Goal: Check status: Check status

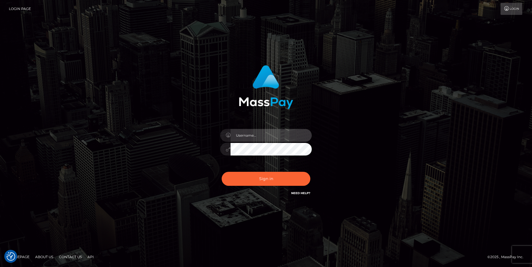
type input "cheli"
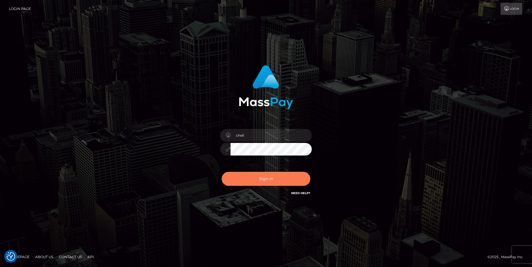
click at [248, 181] on button "Sign in" at bounding box center [266, 179] width 89 height 14
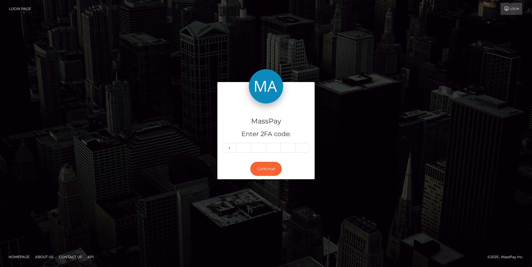
type input "9"
type input "4"
type input "6"
type input "0"
type input "4"
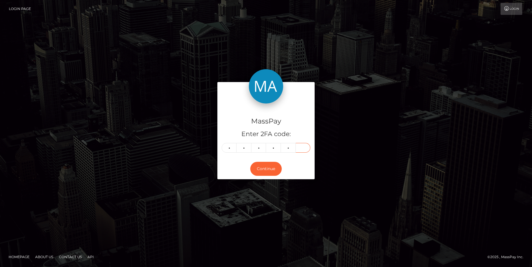
type input "3"
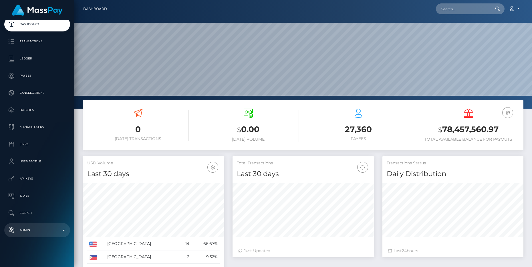
scroll to position [101, 141]
click at [57, 232] on p "Admin" at bounding box center [37, 230] width 61 height 9
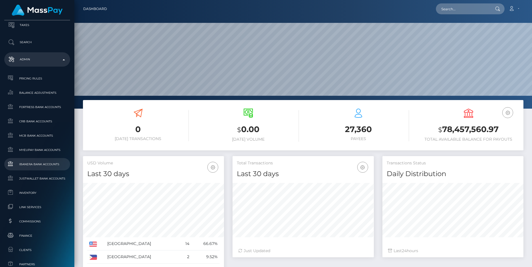
scroll to position [209, 0]
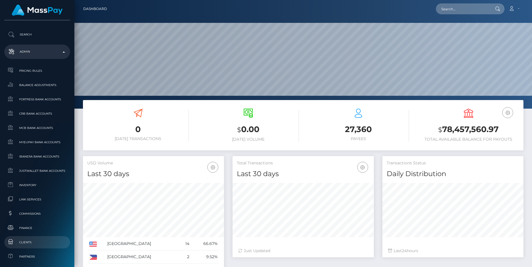
click at [32, 244] on span "Clients" at bounding box center [37, 242] width 61 height 7
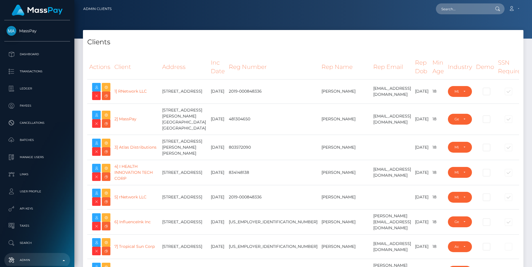
select select "223"
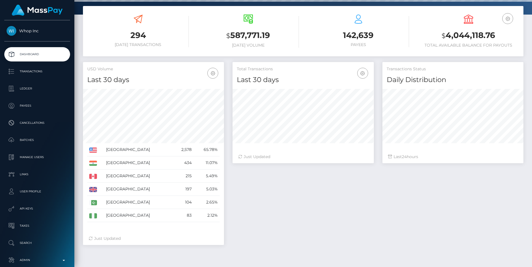
scroll to position [96, 0]
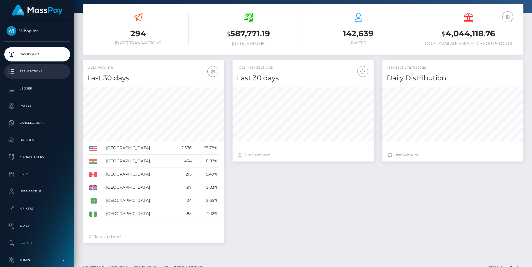
click at [35, 70] on p "Transactions" at bounding box center [37, 71] width 61 height 9
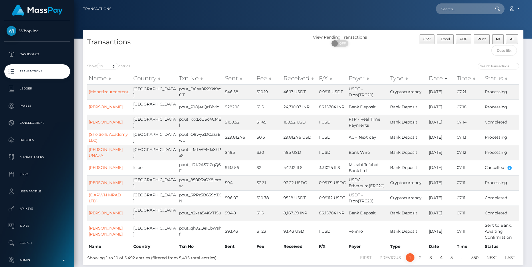
click at [225, 79] on th "Sent" at bounding box center [239, 78] width 32 height 11
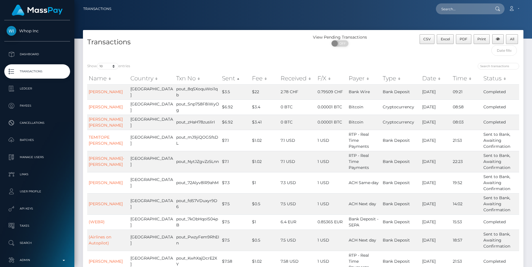
click at [230, 80] on th "Sent" at bounding box center [236, 78] width 30 height 11
